Goal: Understand process/instructions: Learn how to perform a task or action

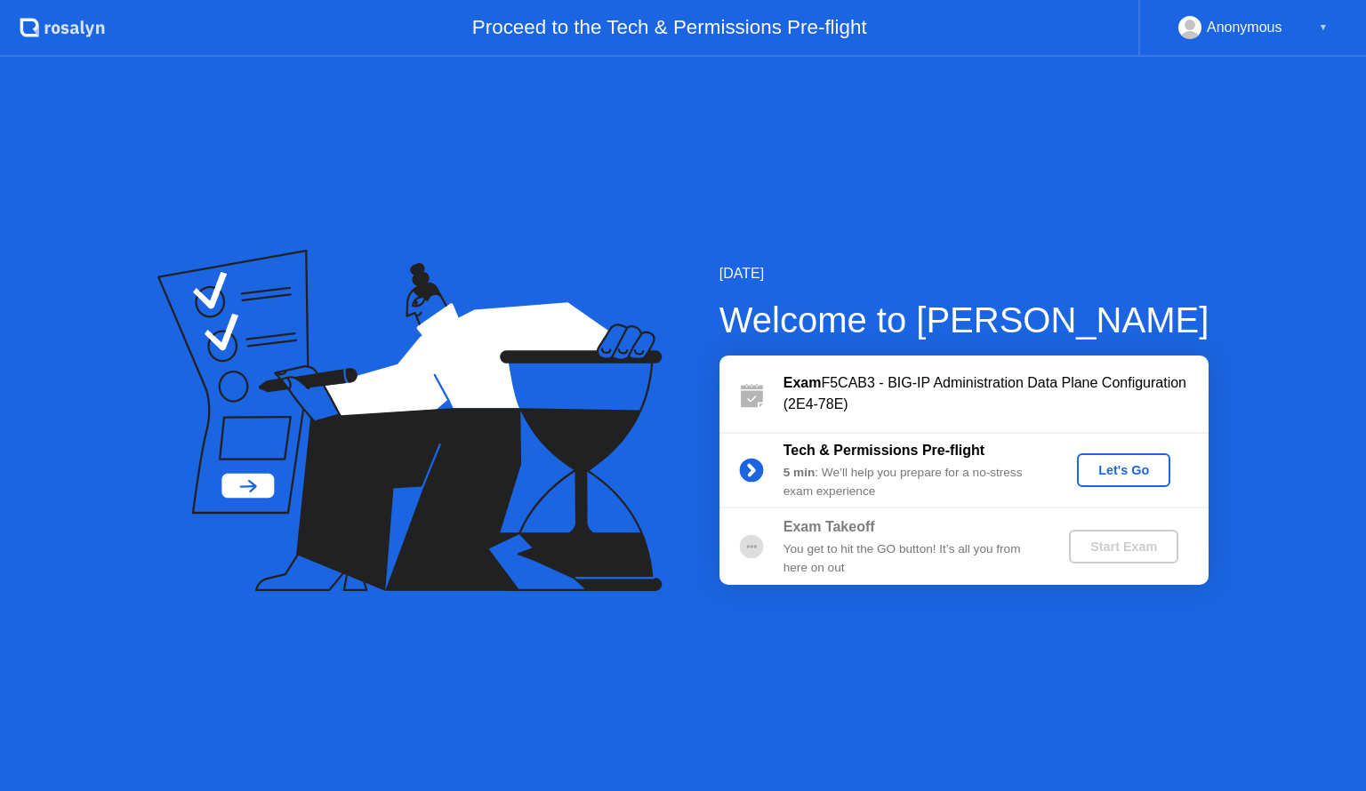
click at [1142, 474] on div "Let's Go" at bounding box center [1123, 470] width 79 height 14
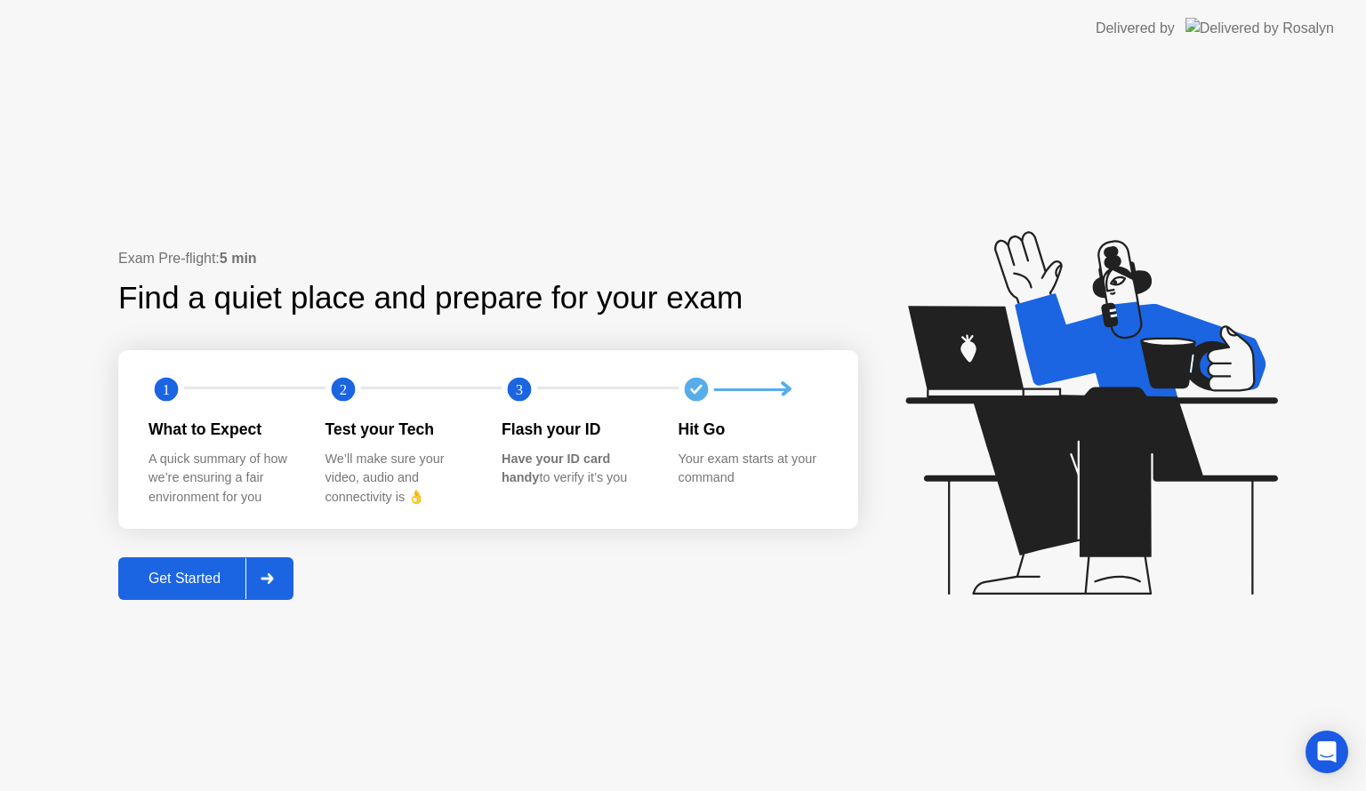
click at [280, 575] on div at bounding box center [266, 578] width 43 height 41
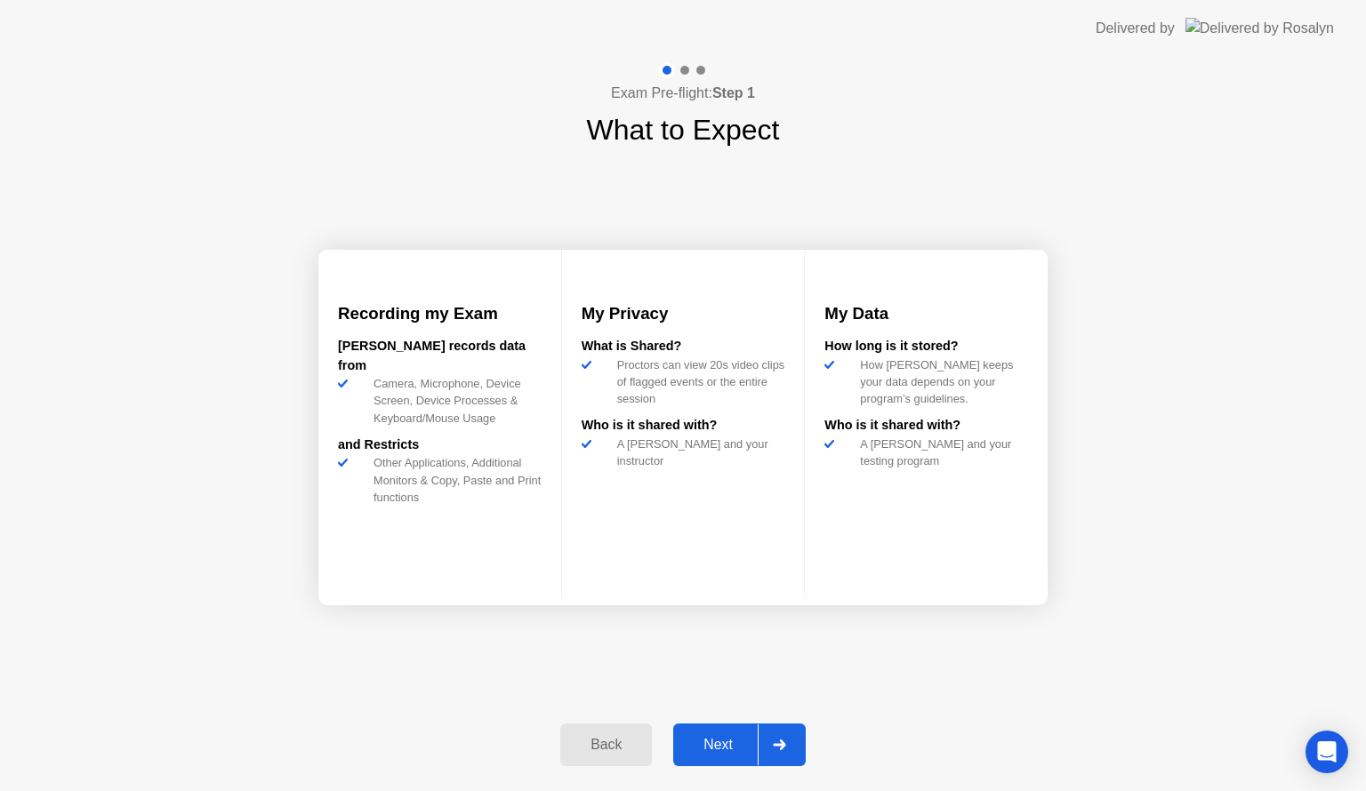
click at [752, 753] on div "Next" at bounding box center [717, 745] width 79 height 16
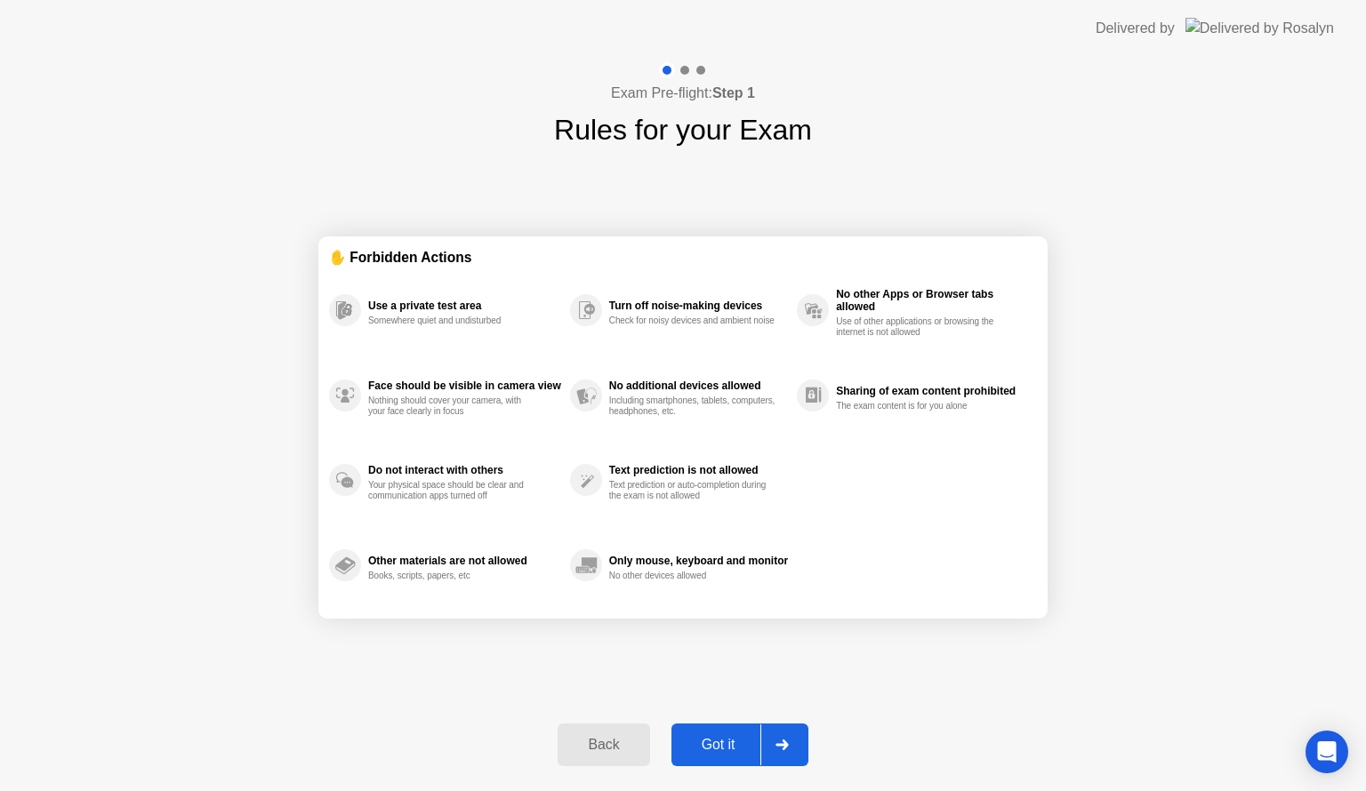
click at [752, 753] on div "Got it" at bounding box center [719, 745] width 84 height 16
select select "**********"
select select "*******"
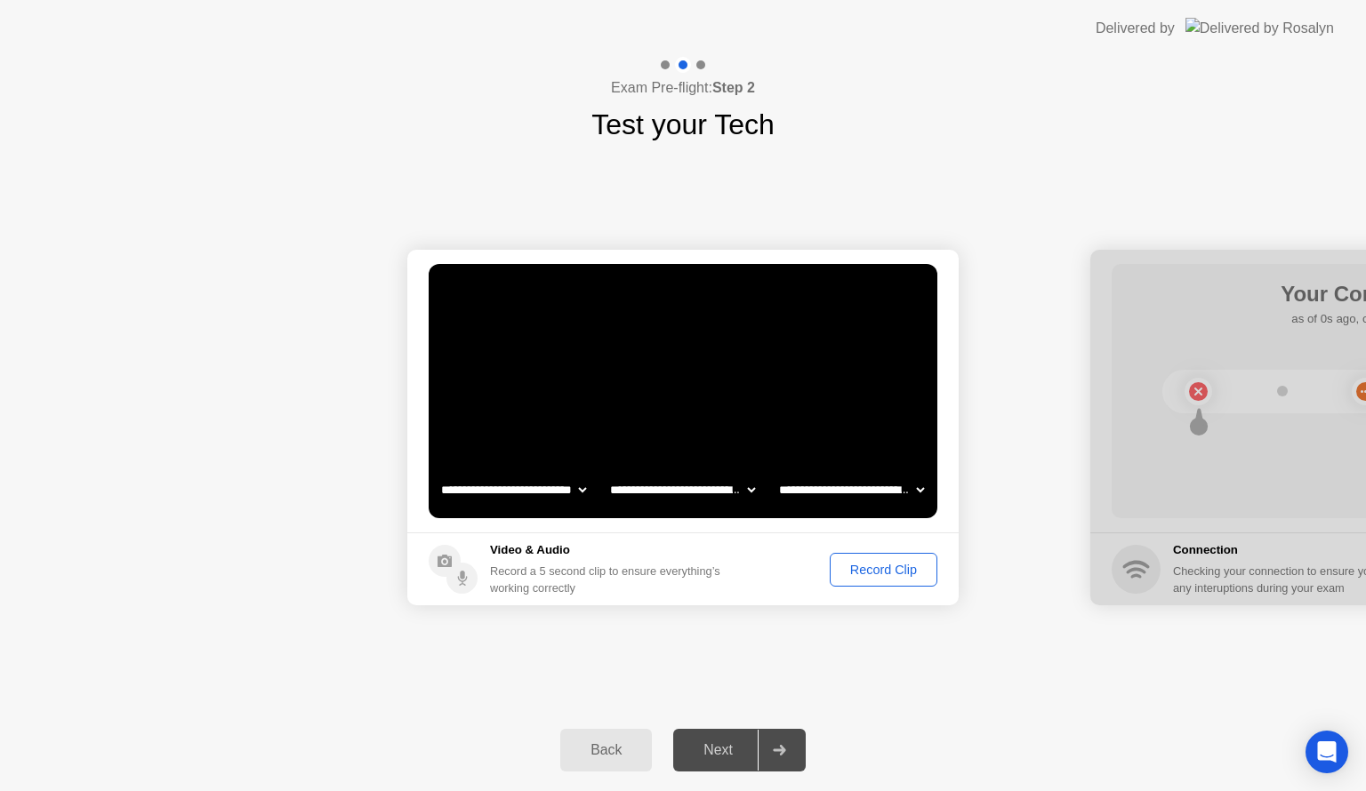
click at [868, 566] on div "Record Clip" at bounding box center [883, 570] width 95 height 14
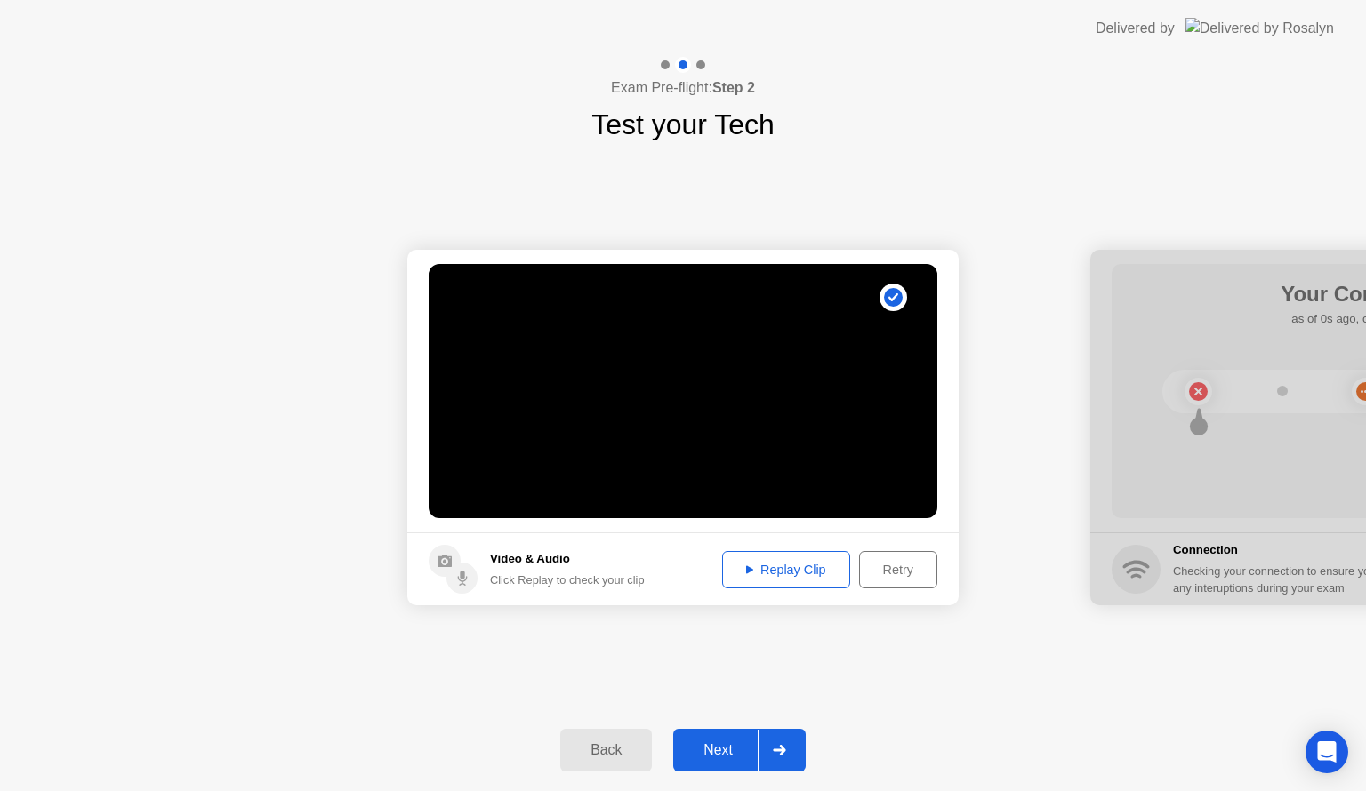
click at [778, 563] on div "Replay Clip" at bounding box center [786, 570] width 116 height 14
click at [747, 569] on icon at bounding box center [749, 570] width 7 height 8
click at [726, 751] on div "Next" at bounding box center [717, 751] width 79 height 16
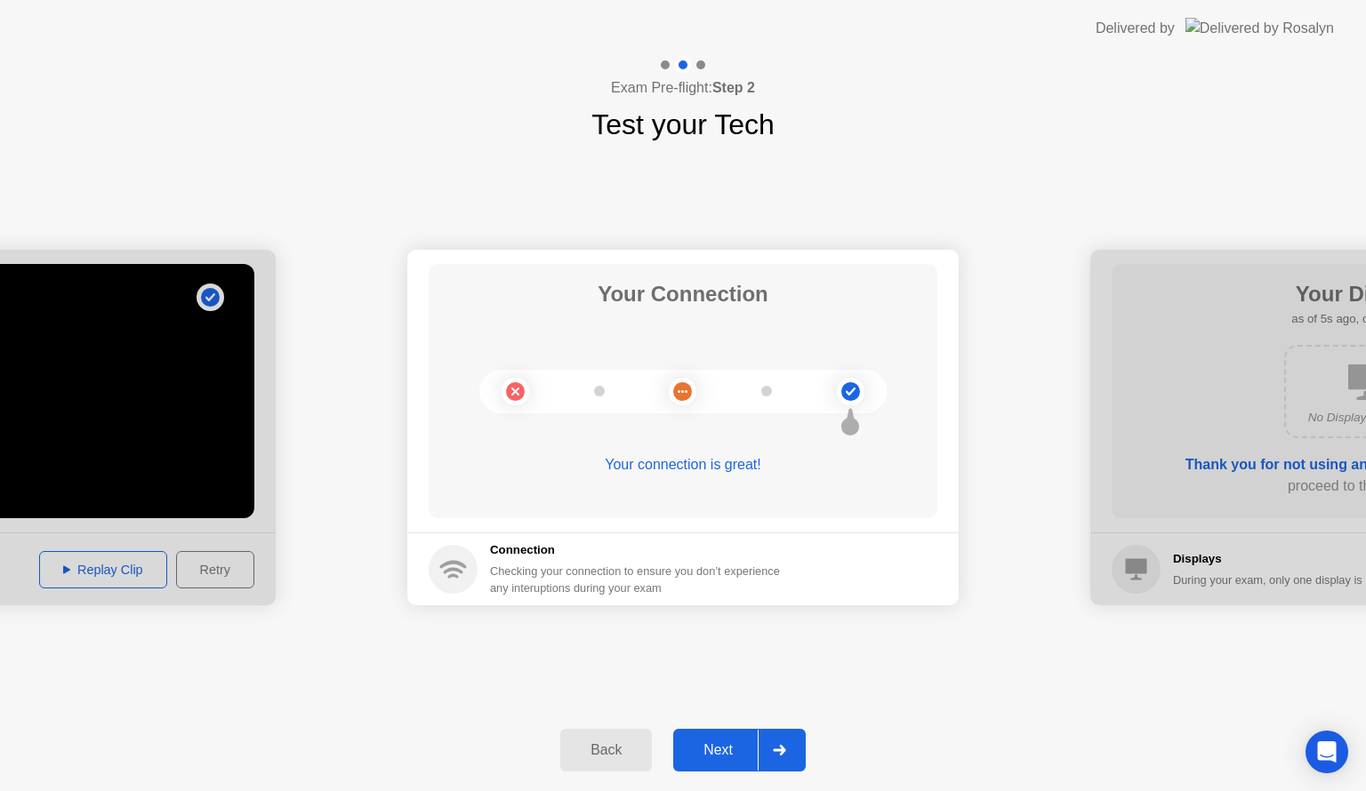
click at [735, 743] on div "Next" at bounding box center [717, 751] width 79 height 16
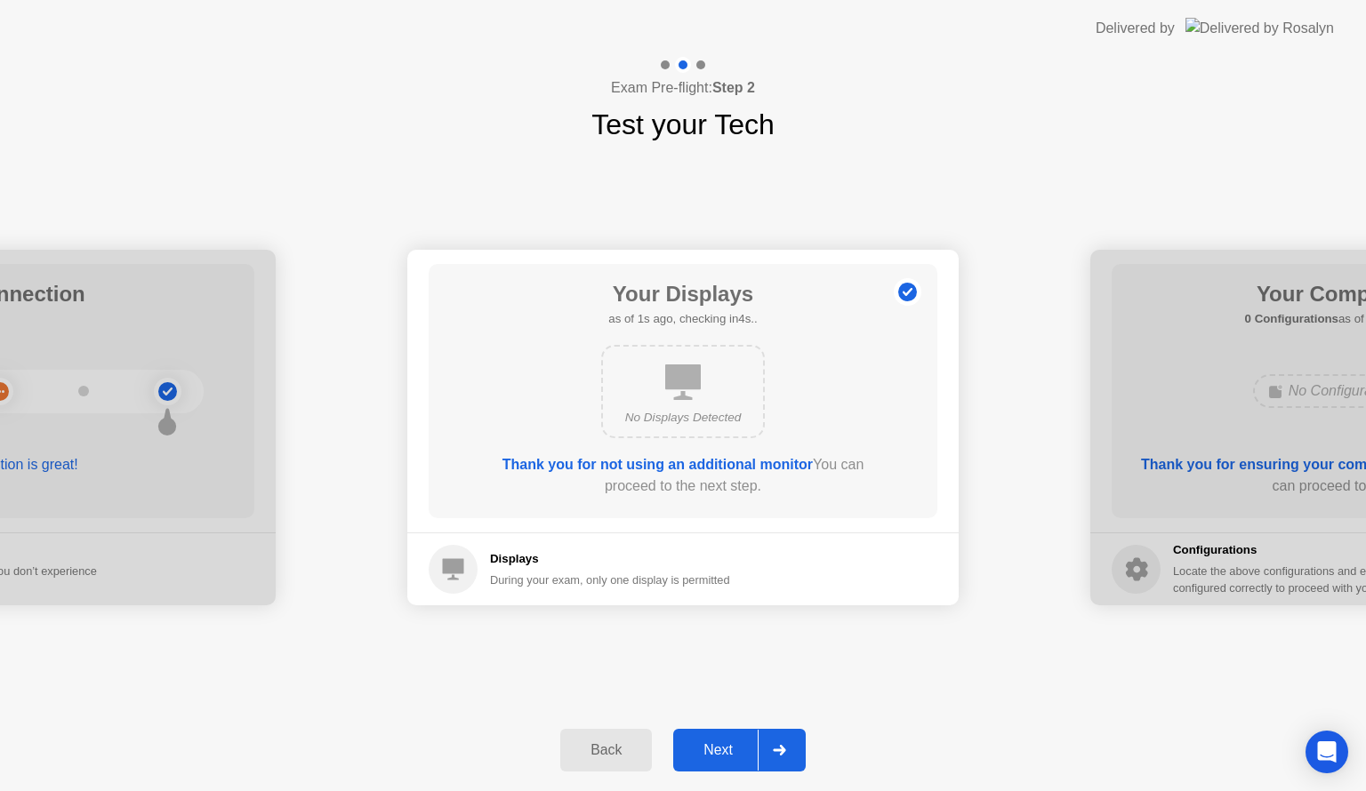
click at [735, 743] on div "Next" at bounding box center [717, 751] width 79 height 16
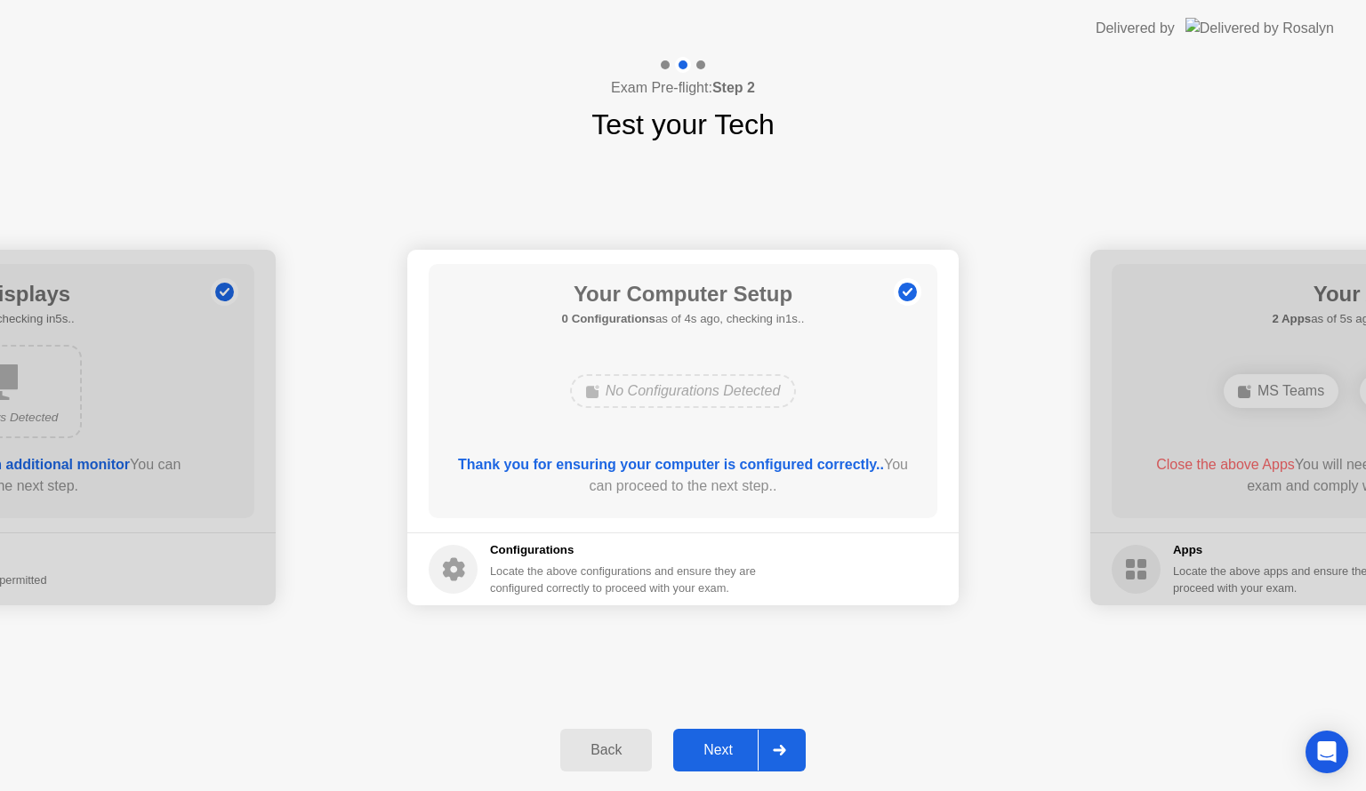
click at [735, 743] on div "Next" at bounding box center [717, 751] width 79 height 16
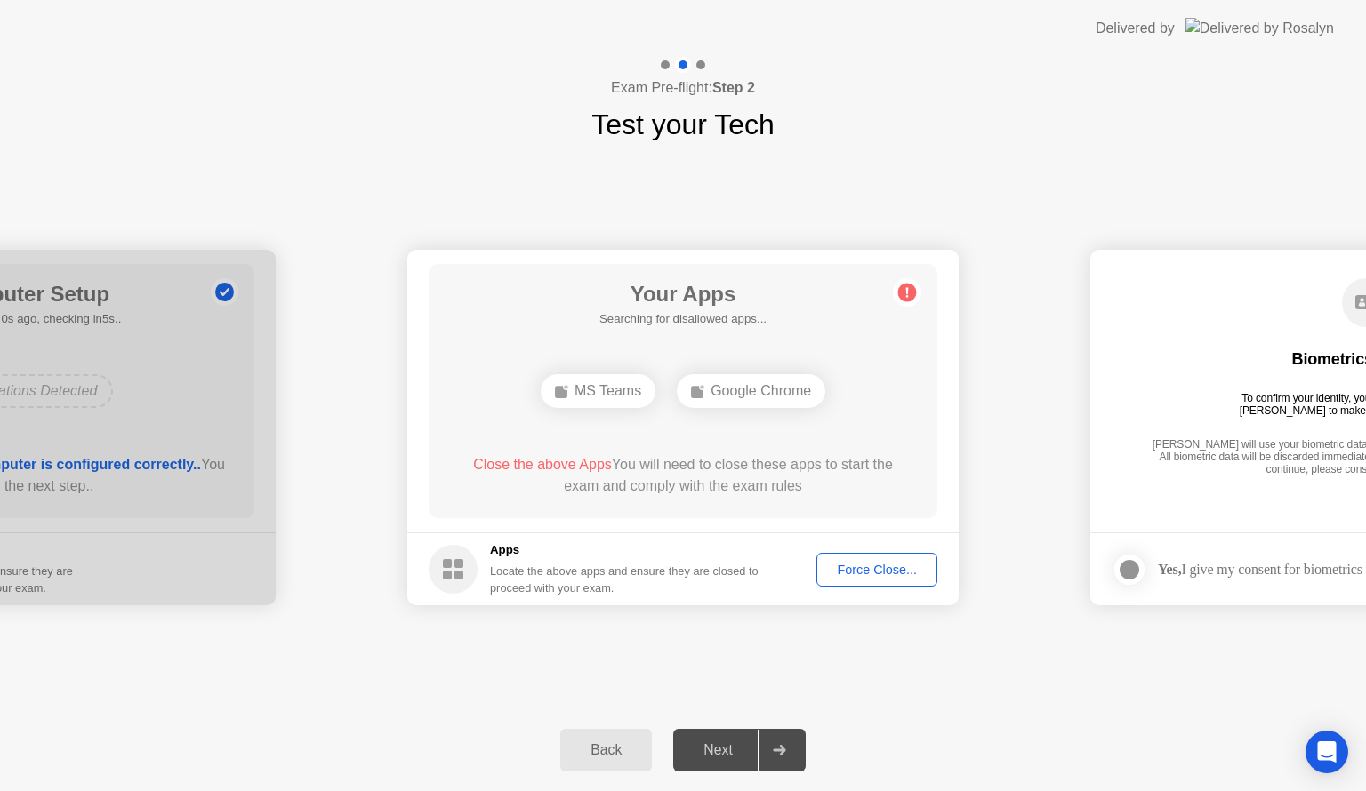
click at [577, 463] on span "Close the above Apps" at bounding box center [542, 464] width 139 height 15
click at [864, 571] on div "Force Close..." at bounding box center [877, 570] width 108 height 14
